Goal: Obtain resource: Download file/media

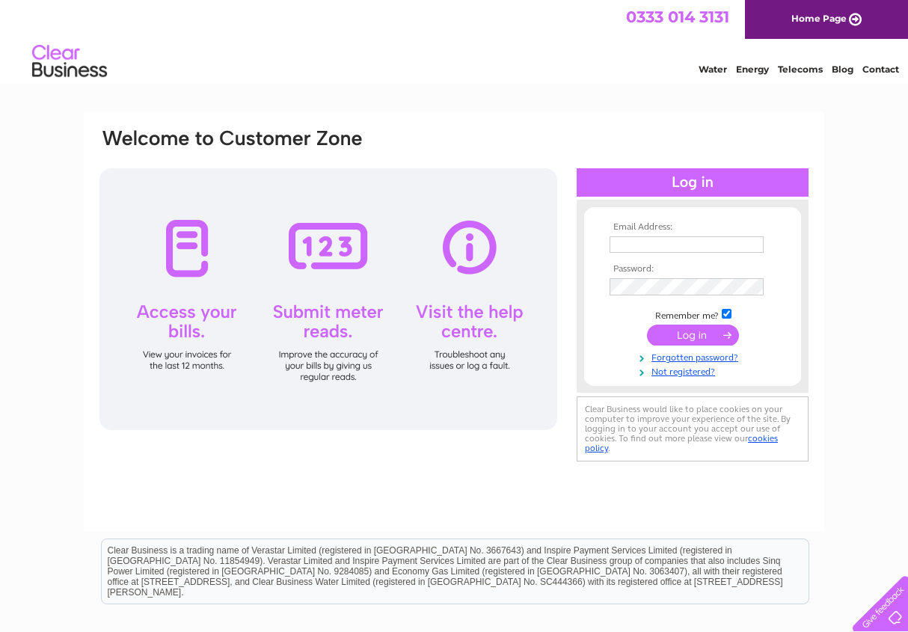
type input "kim@eskvalleyknitwear.com"
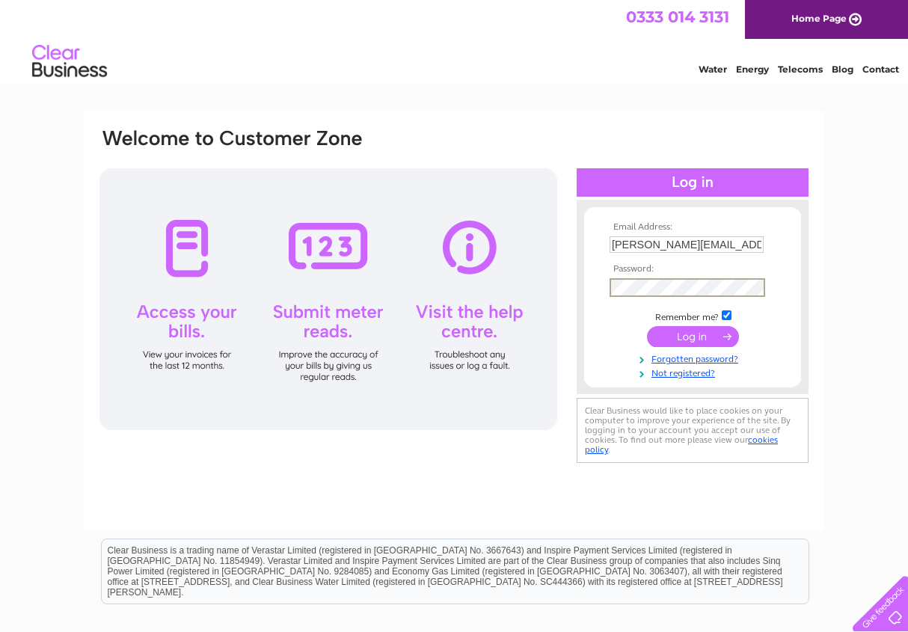
click at [702, 331] on input "submit" at bounding box center [693, 336] width 92 height 21
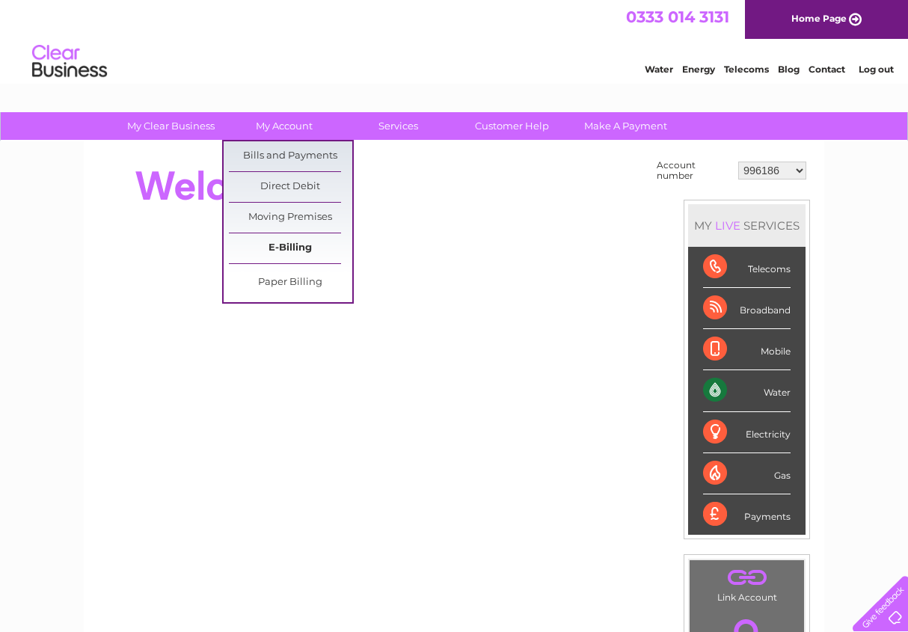
click at [286, 253] on link "E-Billing" at bounding box center [290, 248] width 123 height 30
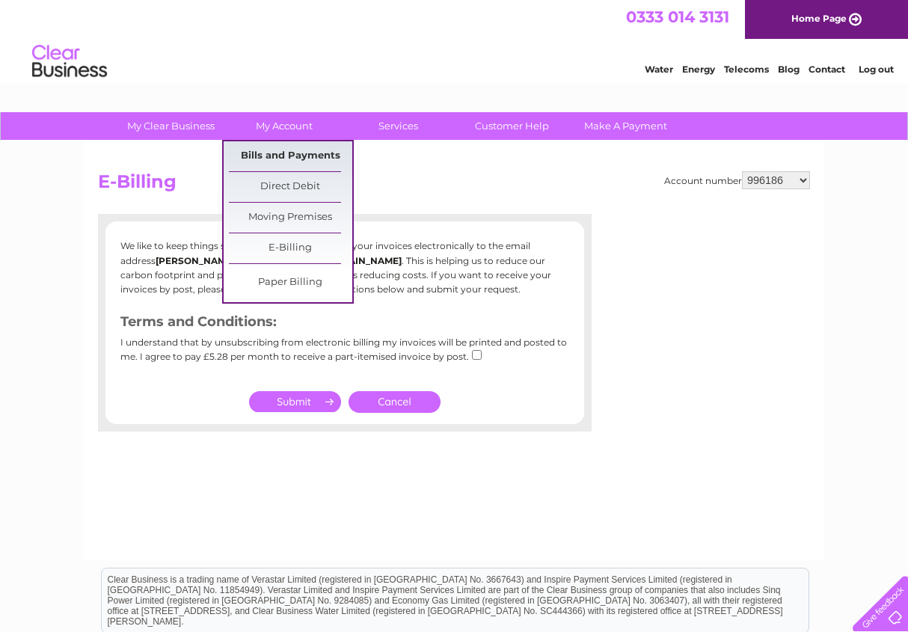
click at [297, 159] on link "Bills and Payments" at bounding box center [290, 156] width 123 height 30
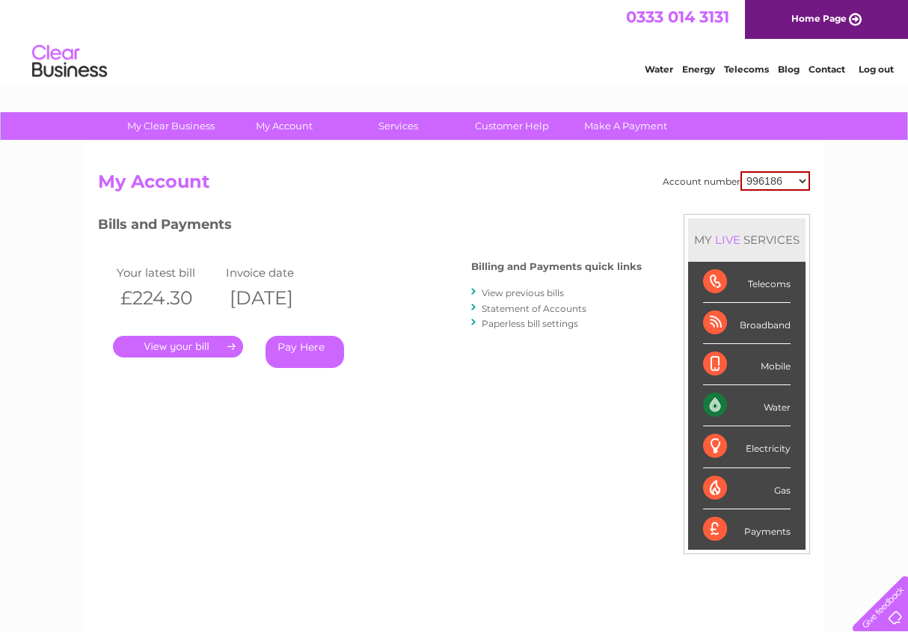
click at [182, 348] on link "." at bounding box center [178, 347] width 130 height 22
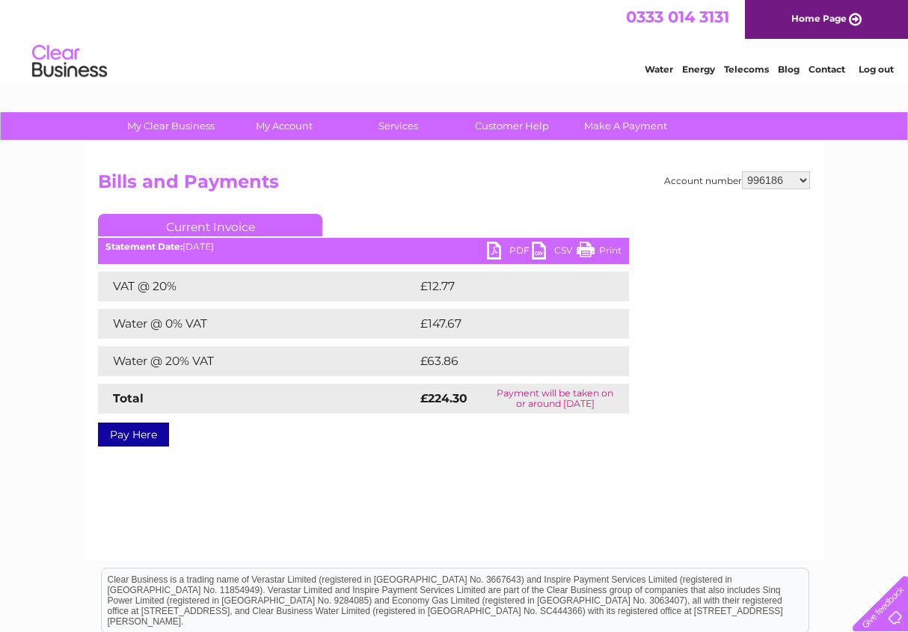
click at [494, 250] on link "PDF" at bounding box center [509, 253] width 45 height 22
select select "30311356"
click at [297, 129] on link "My Account" at bounding box center [284, 126] width 123 height 28
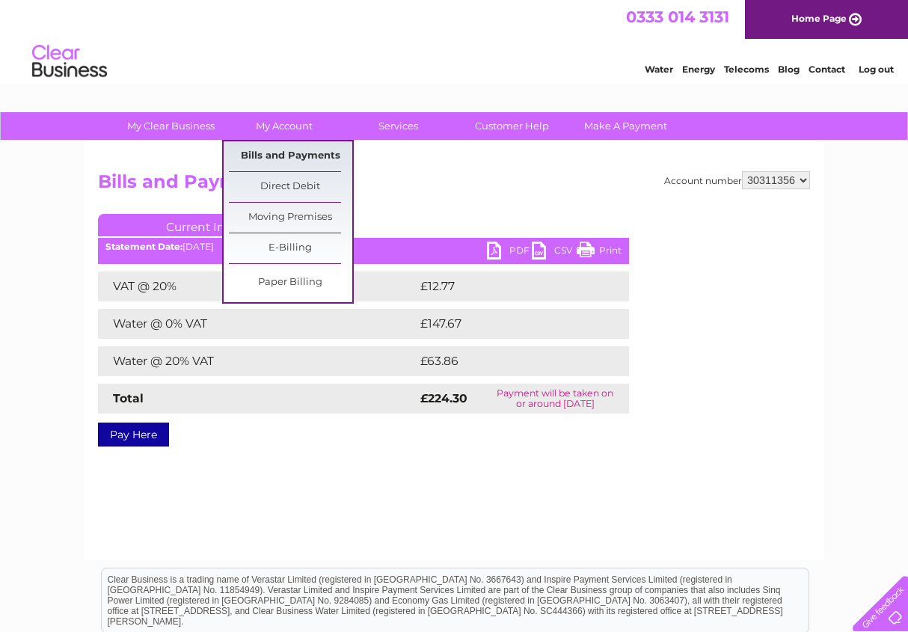
click at [301, 162] on link "Bills and Payments" at bounding box center [290, 156] width 123 height 30
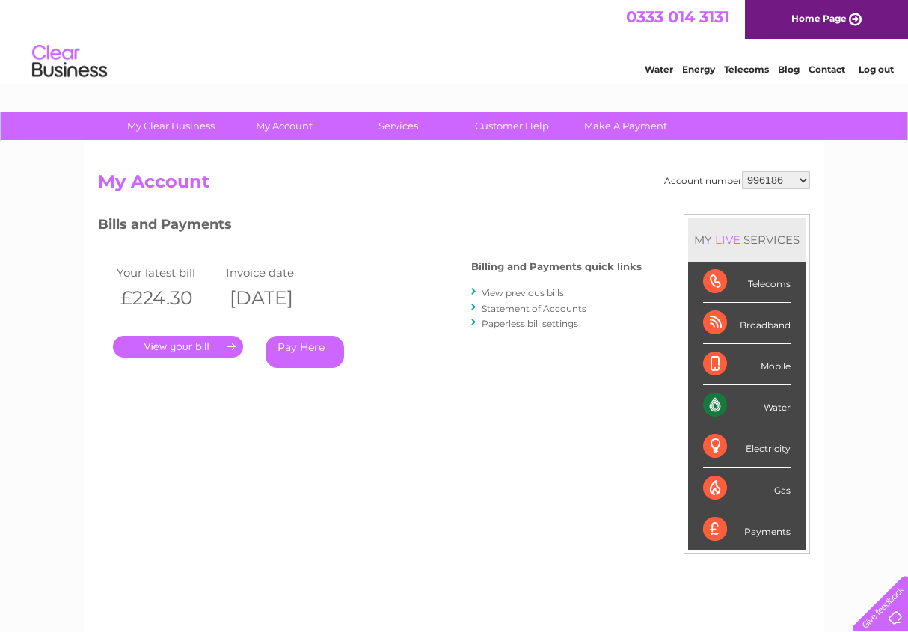
select select "30311356"
click at [197, 345] on link "." at bounding box center [178, 347] width 130 height 22
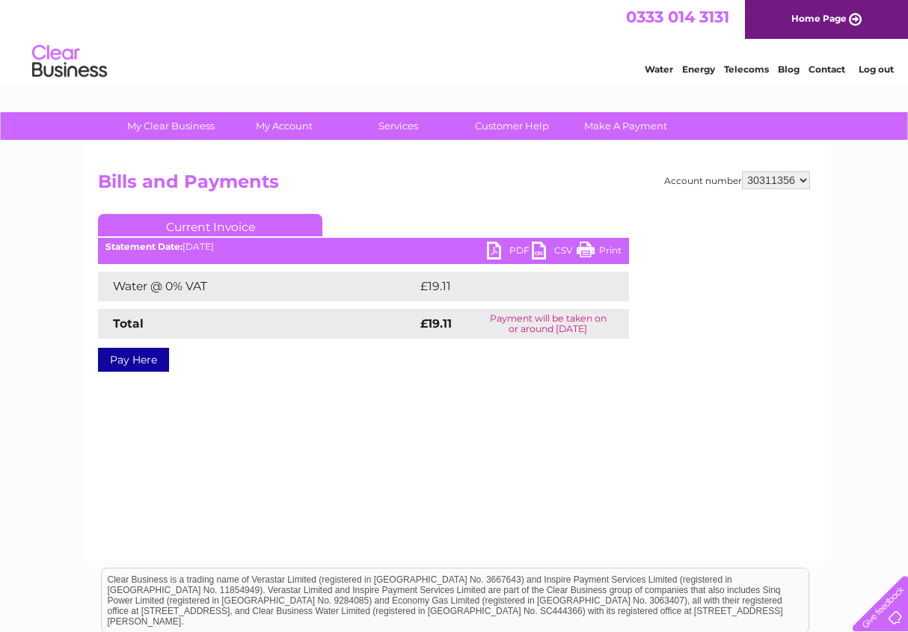
click at [497, 253] on link "PDF" at bounding box center [509, 253] width 45 height 22
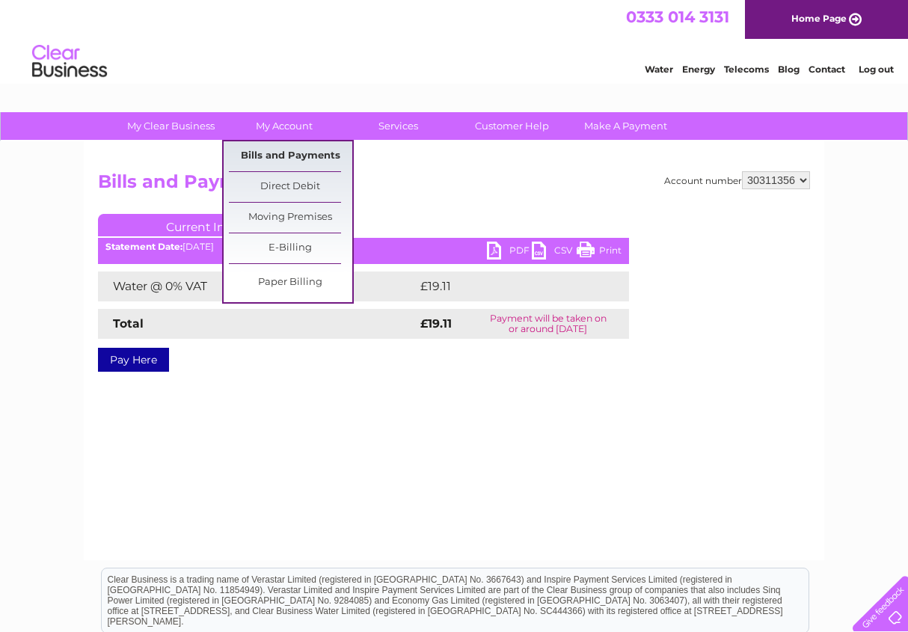
click at [289, 159] on link "Bills and Payments" at bounding box center [290, 156] width 123 height 30
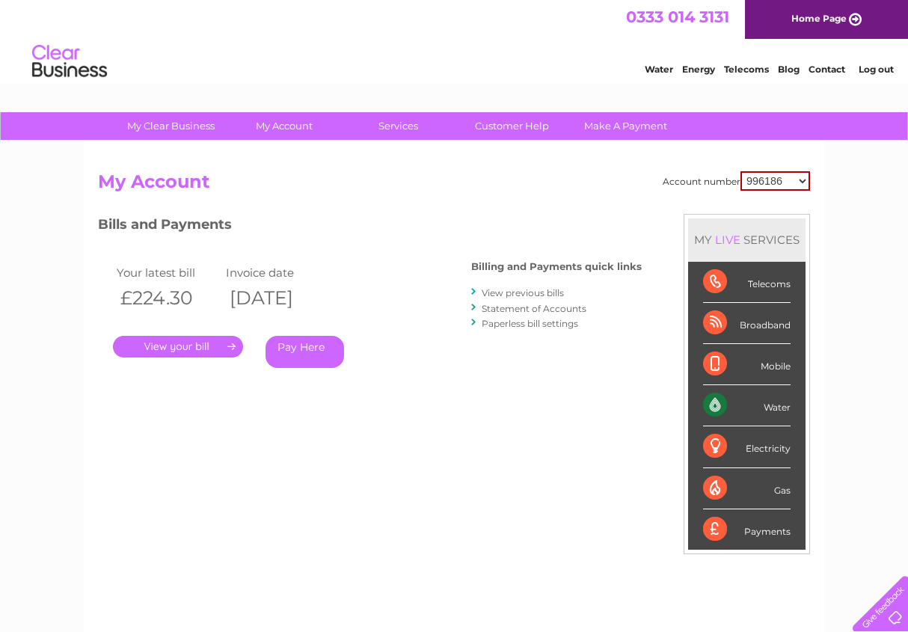
click at [530, 294] on link "View previous bills" at bounding box center [523, 292] width 82 height 11
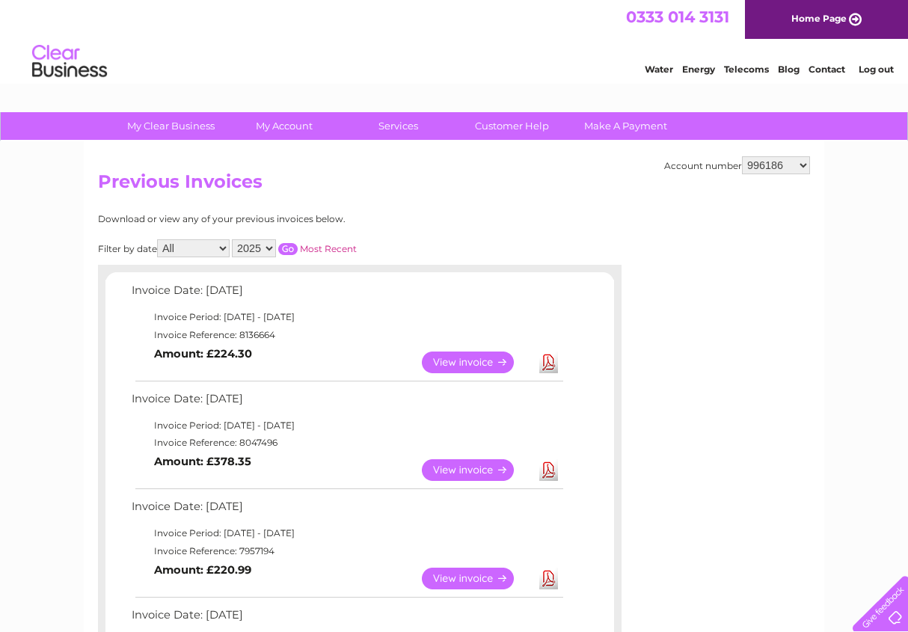
select select "30311356"
click at [477, 465] on link "View" at bounding box center [477, 470] width 110 height 22
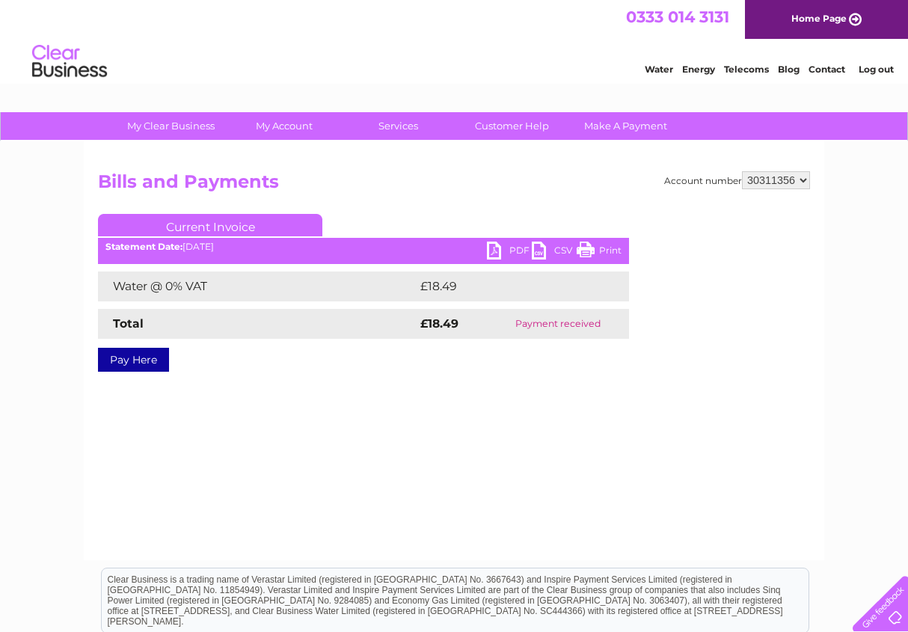
click at [502, 248] on link "PDF" at bounding box center [509, 253] width 45 height 22
